Goal: Transaction & Acquisition: Purchase product/service

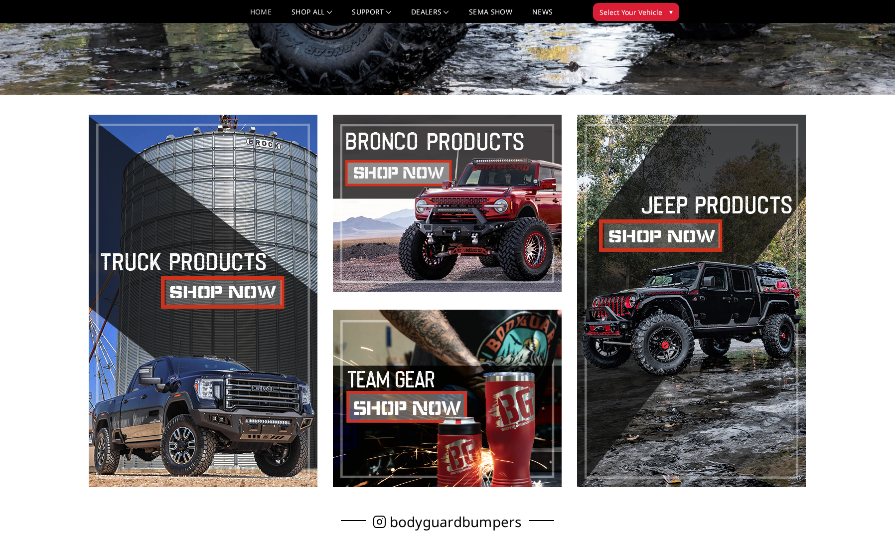
scroll to position [449, 0]
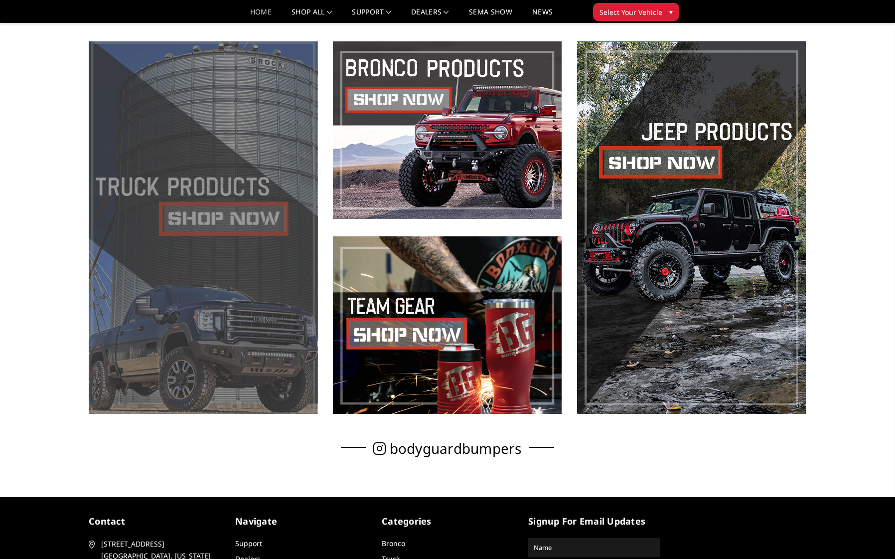
click at [234, 210] on span at bounding box center [203, 227] width 229 height 372
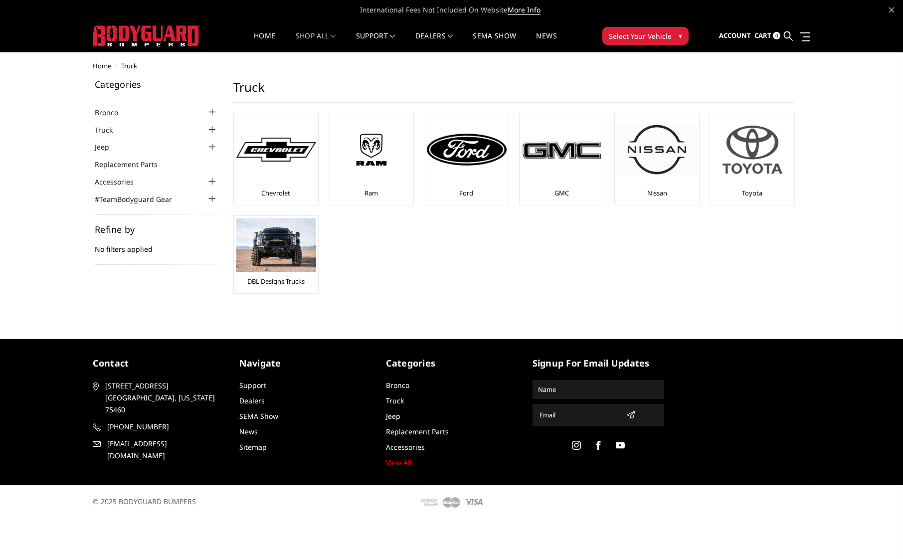
click at [746, 154] on img at bounding box center [752, 150] width 80 height 68
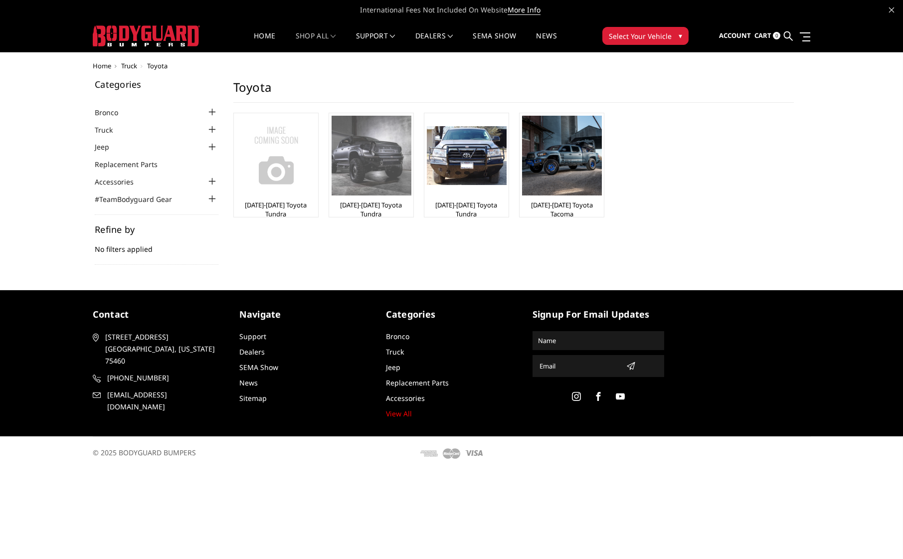
click at [368, 154] on img at bounding box center [371, 156] width 80 height 80
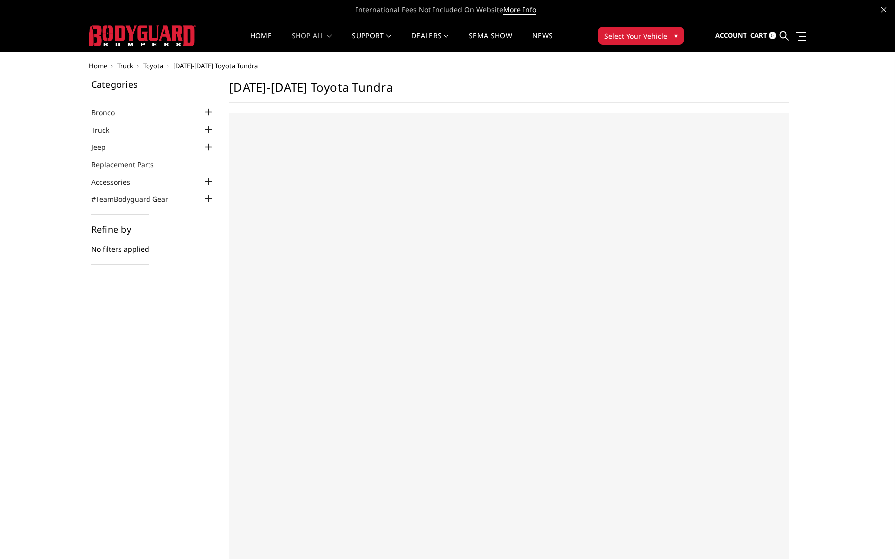
select select "US"
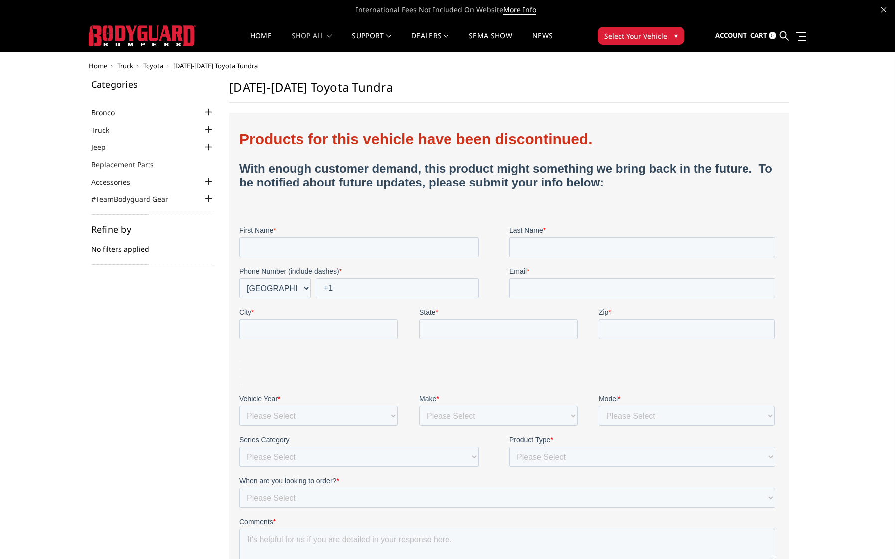
click at [107, 110] on link "Bronco" at bounding box center [109, 112] width 36 height 10
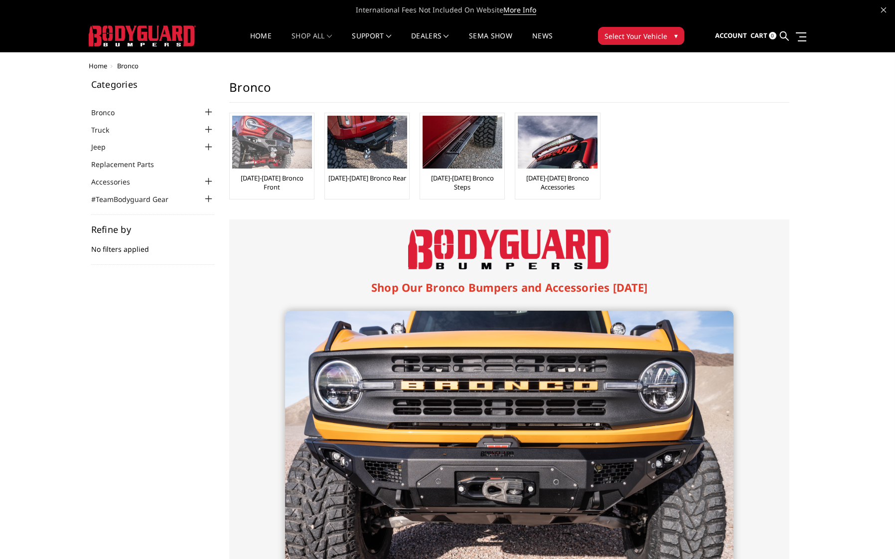
click at [280, 141] on img at bounding box center [272, 142] width 80 height 53
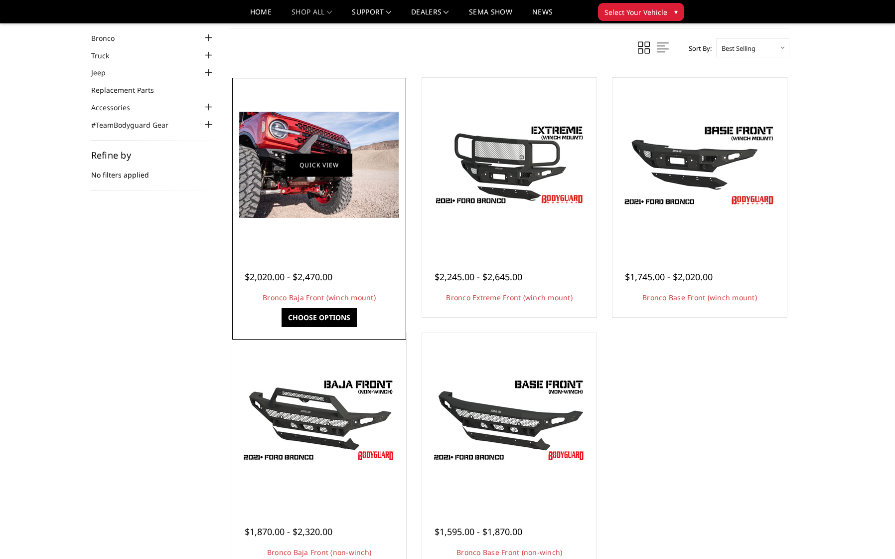
click at [304, 164] on link "Quick view" at bounding box center [319, 164] width 67 height 23
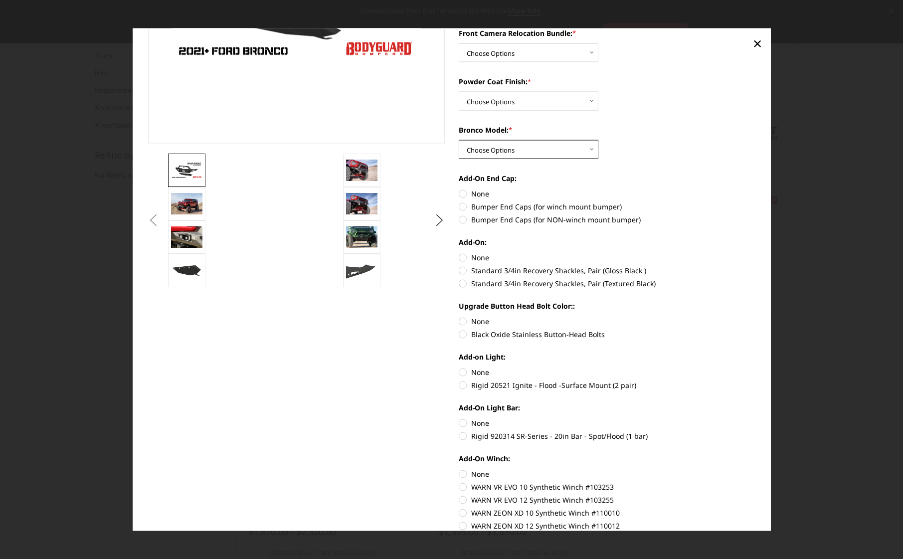
scroll to position [289, 0]
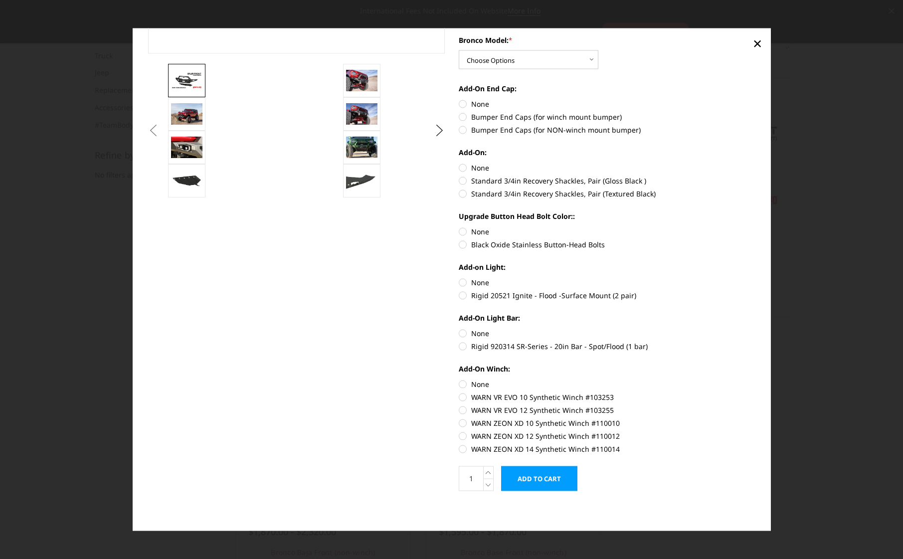
click at [460, 396] on label "WARN VR EVO 10 Synthetic Winch #103253" at bounding box center [607, 396] width 297 height 10
click at [755, 379] on input "WARN VR EVO 10 Synthetic Winch #103253" at bounding box center [755, 378] width 0 height 0
radio input "true"
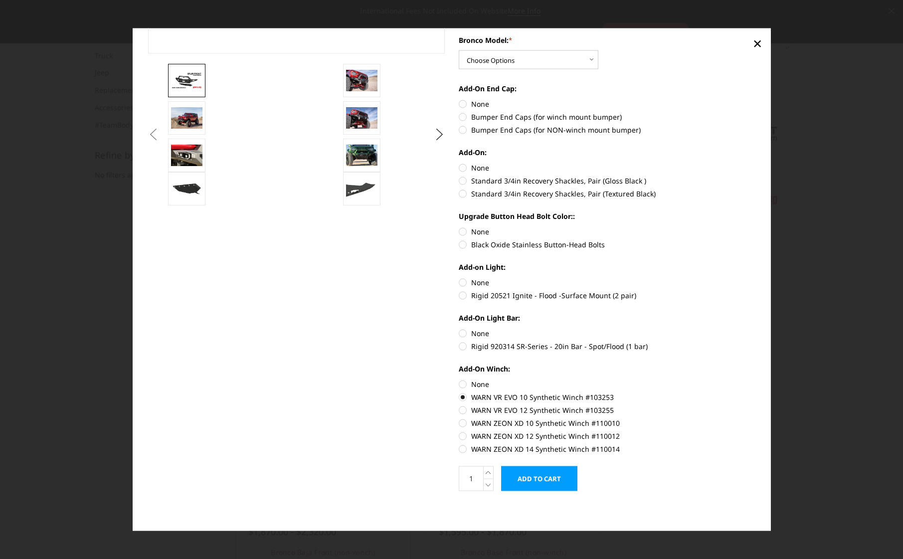
click at [454, 294] on section "Bronco Baja Front (winch mount) Write a Review Write a Review × Bronco Baja Fro…" at bounding box center [607, 128] width 310 height 747
click at [459, 295] on label "Rigid 20521 Ignite - Flood -Surface Mount (2 pair)" at bounding box center [607, 295] width 297 height 10
click at [755, 277] on input "Rigid 20521 Ignite - Flood -Surface Mount (2 pair)" at bounding box center [755, 277] width 0 height 0
radio input "true"
click at [460, 345] on label "Rigid 920314 SR-Series - 20in Bar - Spot/Flood (1 bar)" at bounding box center [607, 345] width 297 height 10
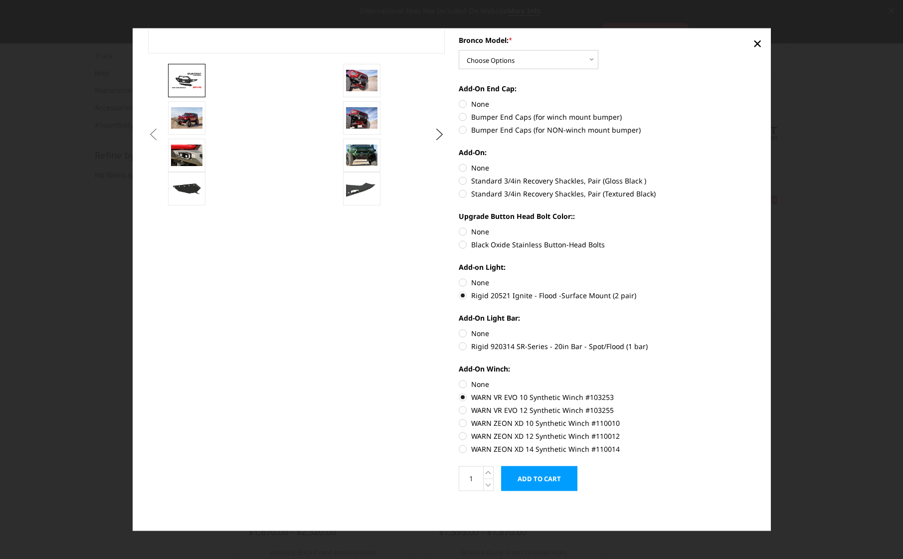
click at [755, 328] on input "Rigid 920314 SR-Series - 20in Bar - Spot/Flood (1 bar)" at bounding box center [755, 327] width 0 height 0
radio input "true"
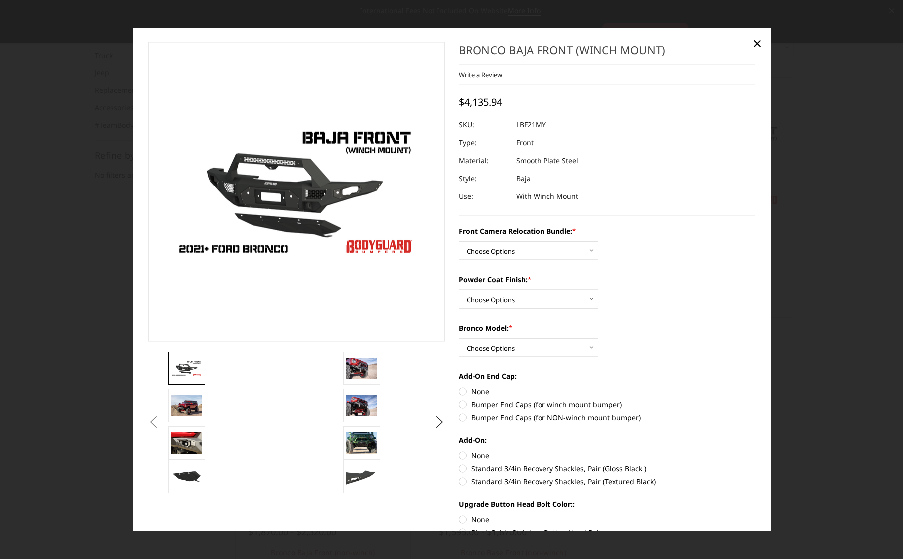
scroll to position [0, 0]
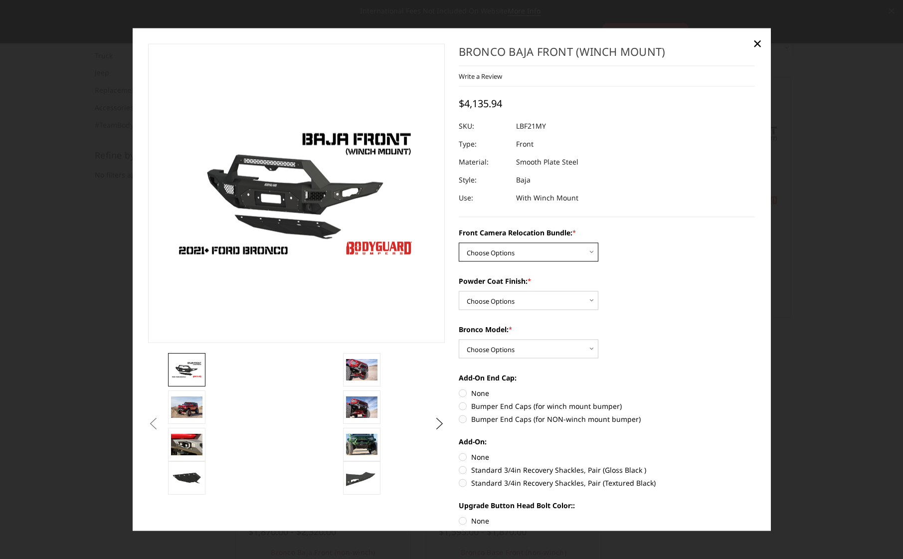
select select "4016"
select select "4015"
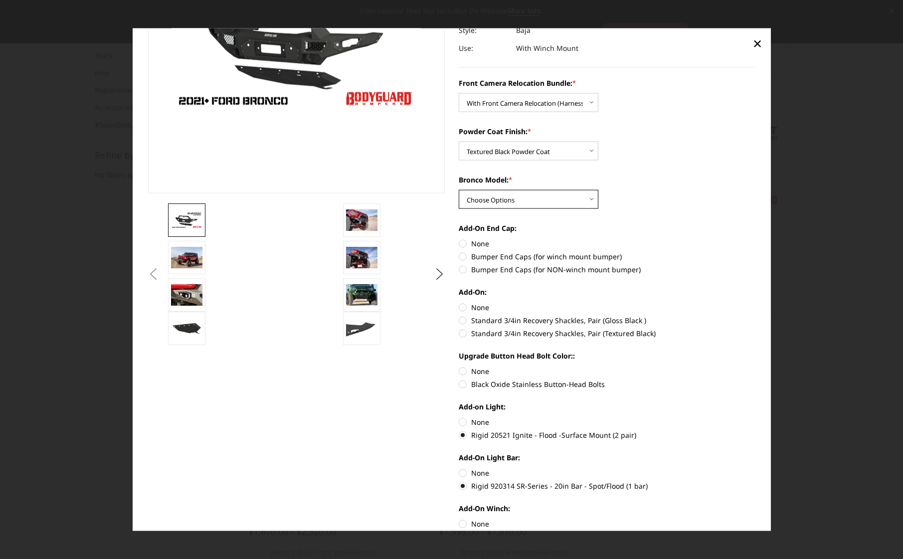
select select "4012"
click at [460, 253] on label "Bumper End Caps (for winch mount bumper)" at bounding box center [607, 256] width 297 height 10
click at [755, 238] on input "Bumper End Caps (for winch mount bumper)" at bounding box center [755, 238] width 0 height 0
radio input "true"
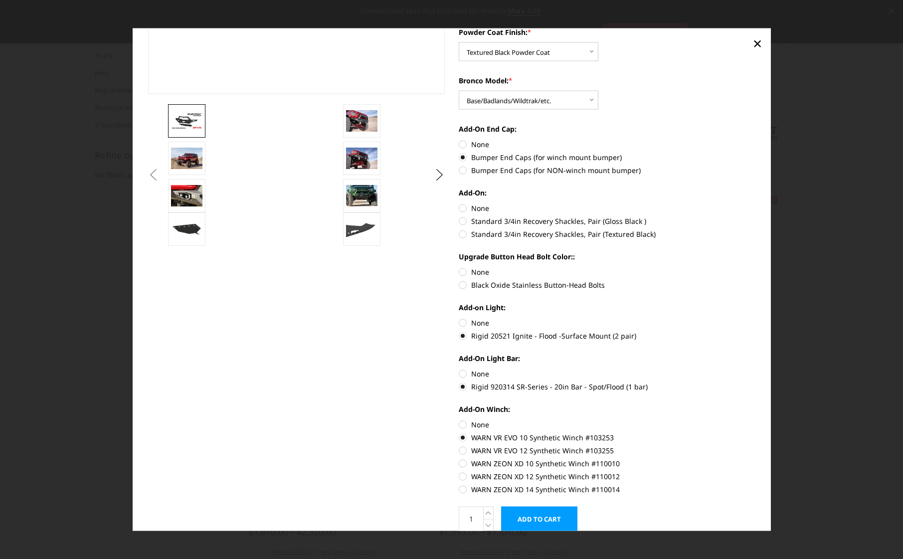
click at [459, 233] on label "Standard 3/4in Recovery Shackles, Pair (Textured Black)" at bounding box center [607, 233] width 297 height 10
click at [755, 216] on input "Standard 3/4in Recovery Shackles, Pair (Textured Black)" at bounding box center [755, 215] width 0 height 0
radio input "true"
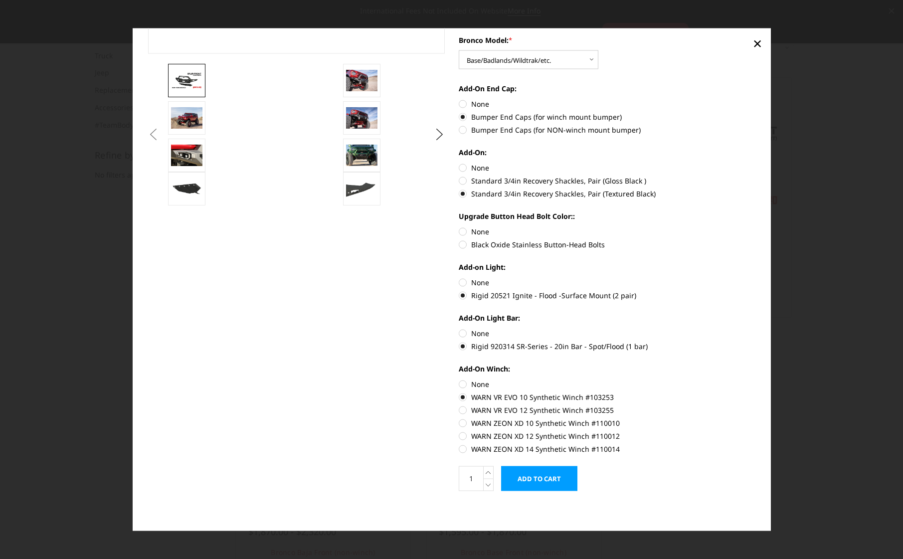
click at [460, 243] on label "Black Oxide Stainless Button-Head Bolts" at bounding box center [607, 244] width 297 height 10
click at [755, 226] on input "Black Oxide Stainless Button-Head Bolts" at bounding box center [755, 226] width 0 height 0
radio input "true"
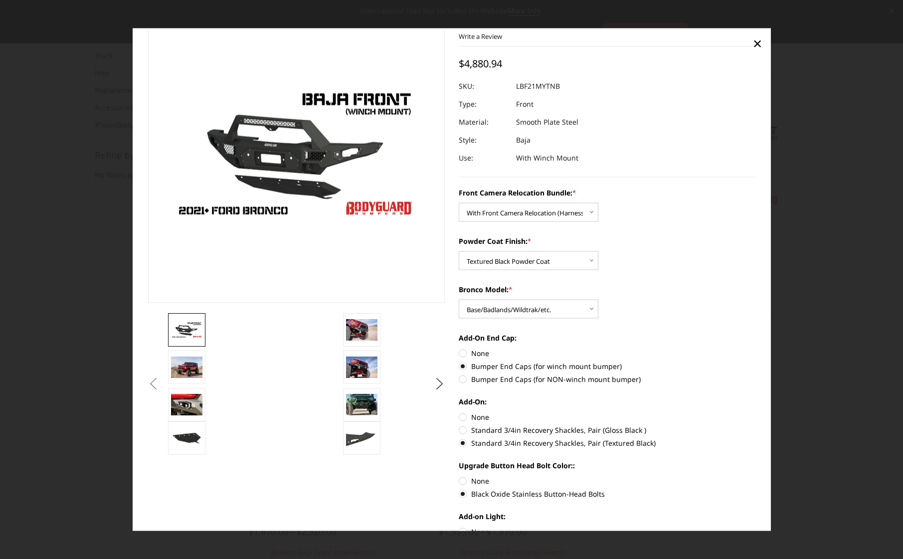
scroll to position [0, 0]
